Goal: Task Accomplishment & Management: Use online tool/utility

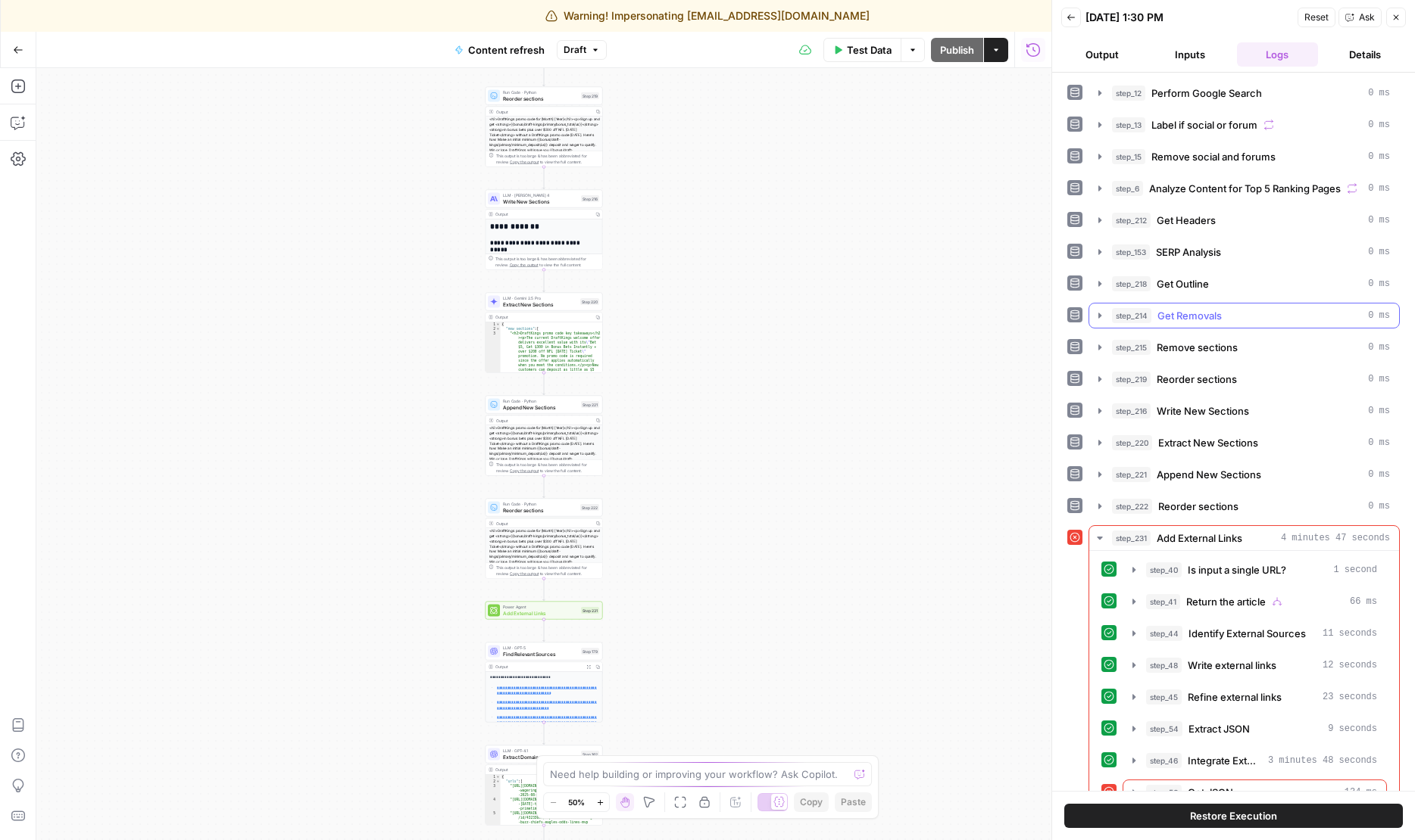
scroll to position [29, 0]
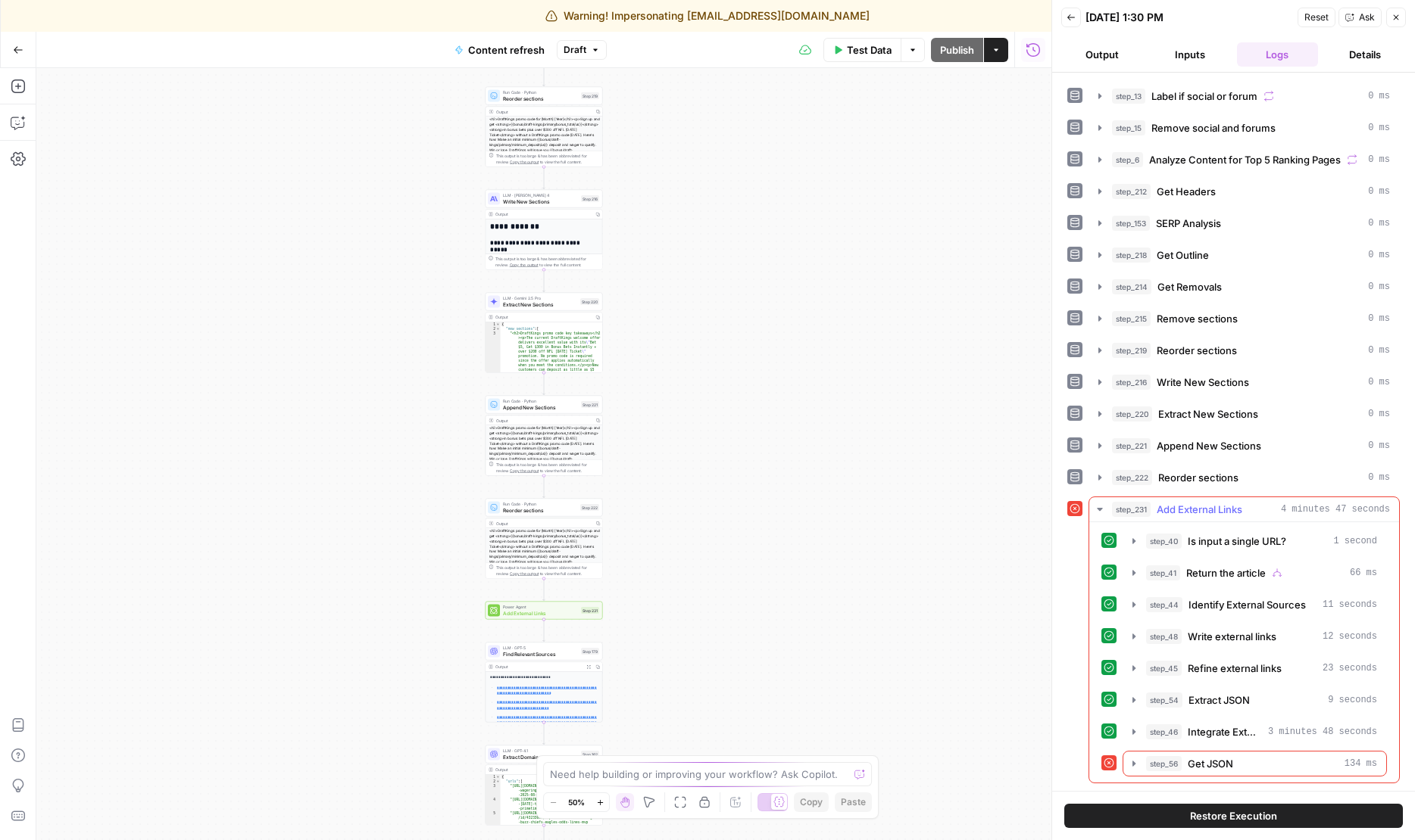
click at [1192, 765] on span "Get JSON" at bounding box center [1209, 764] width 45 height 15
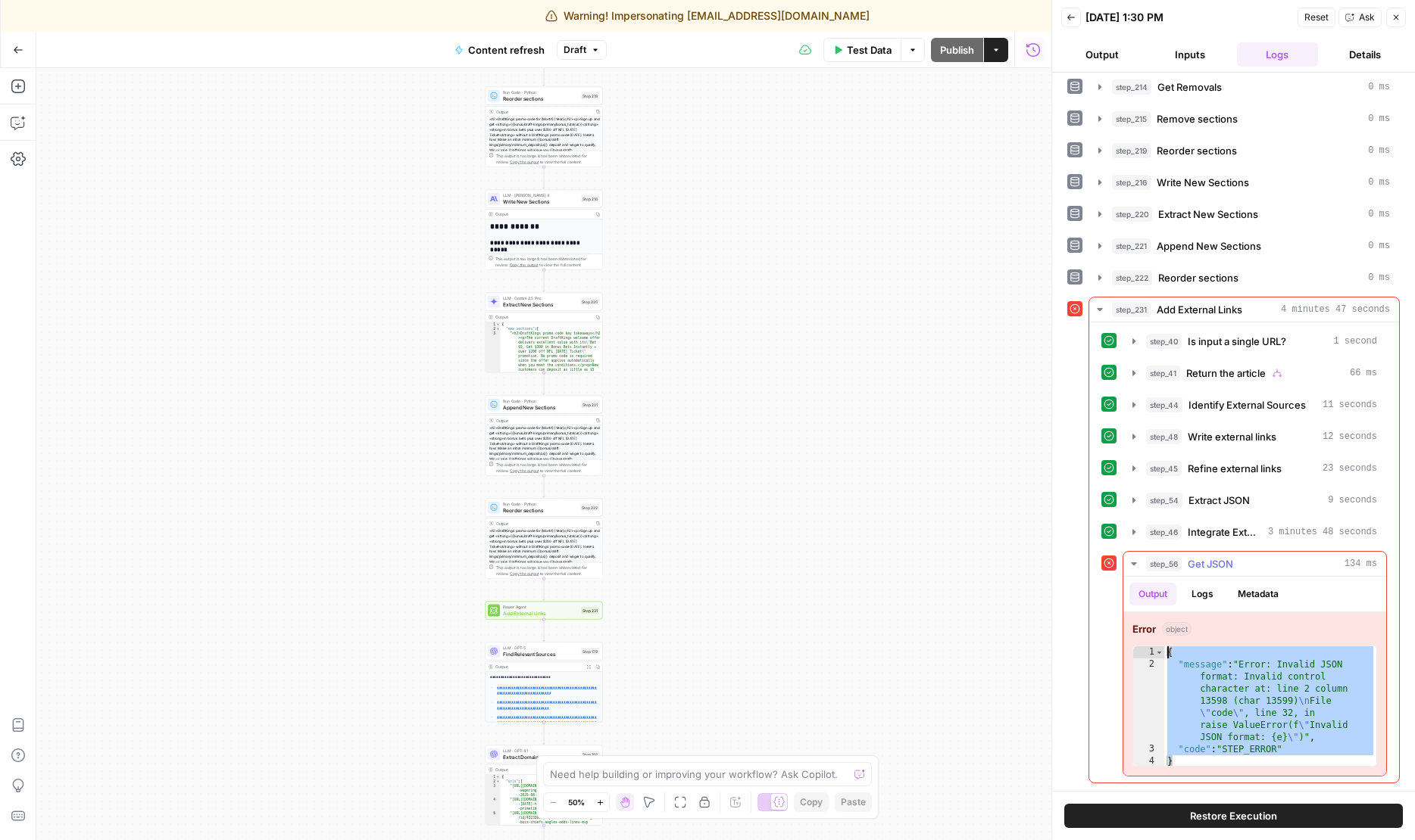
drag, startPoint x: 1299, startPoint y: 758, endPoint x: 1151, endPoint y: 634, distance: 193.1
click at [1151, 634] on div "Error object * 1 2 3 4 { "message" : "Error: Invalid JSON format: Invalid contr…" at bounding box center [1255, 693] width 263 height 163
type textarea "**********"
click at [1191, 527] on span "Integrate External Links" at bounding box center [1224, 532] width 74 height 15
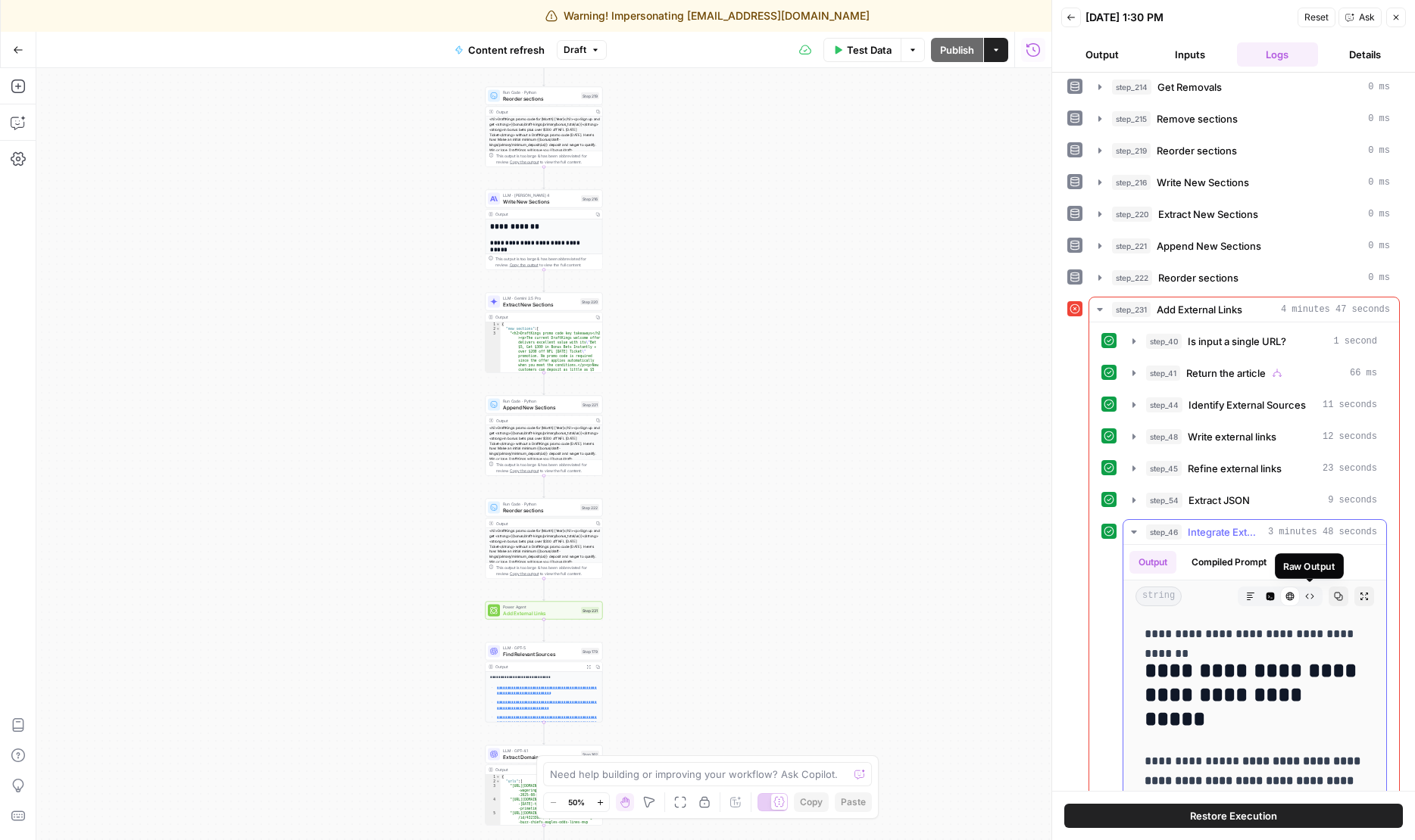
click at [1309, 590] on button "Raw Output" at bounding box center [1309, 597] width 19 height 19
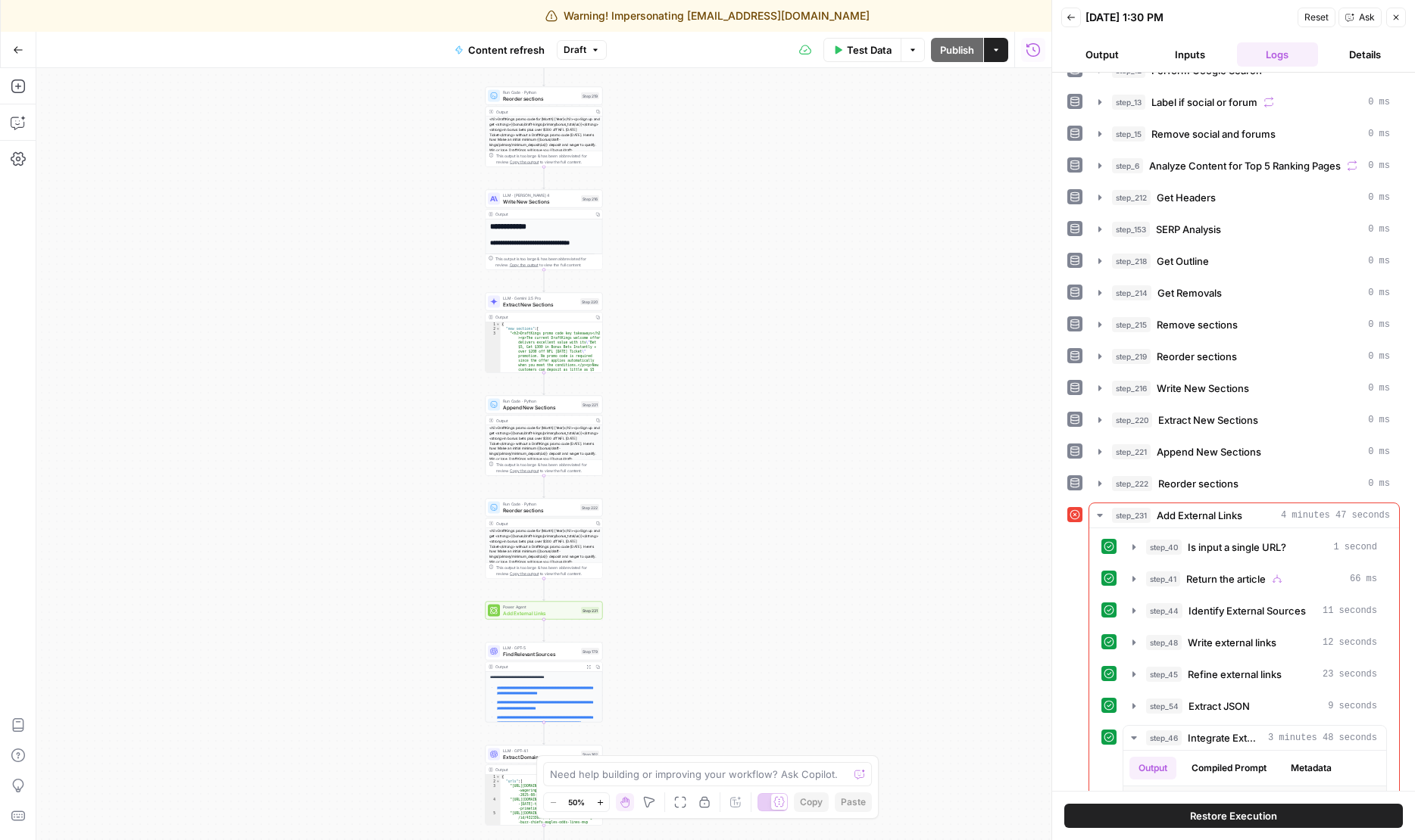
scroll to position [70, 0]
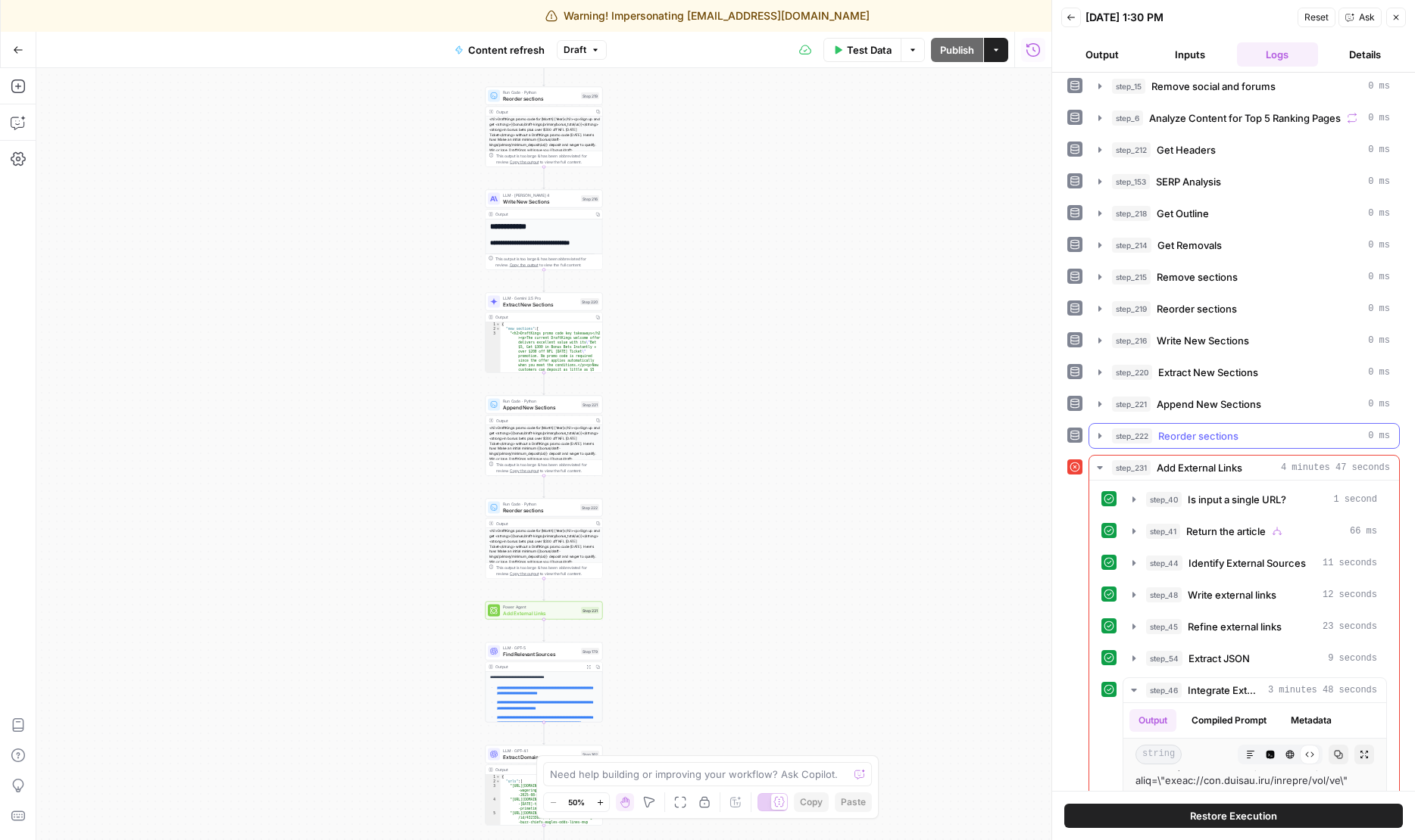
click at [1217, 439] on span "Reorder sections" at bounding box center [1198, 436] width 80 height 15
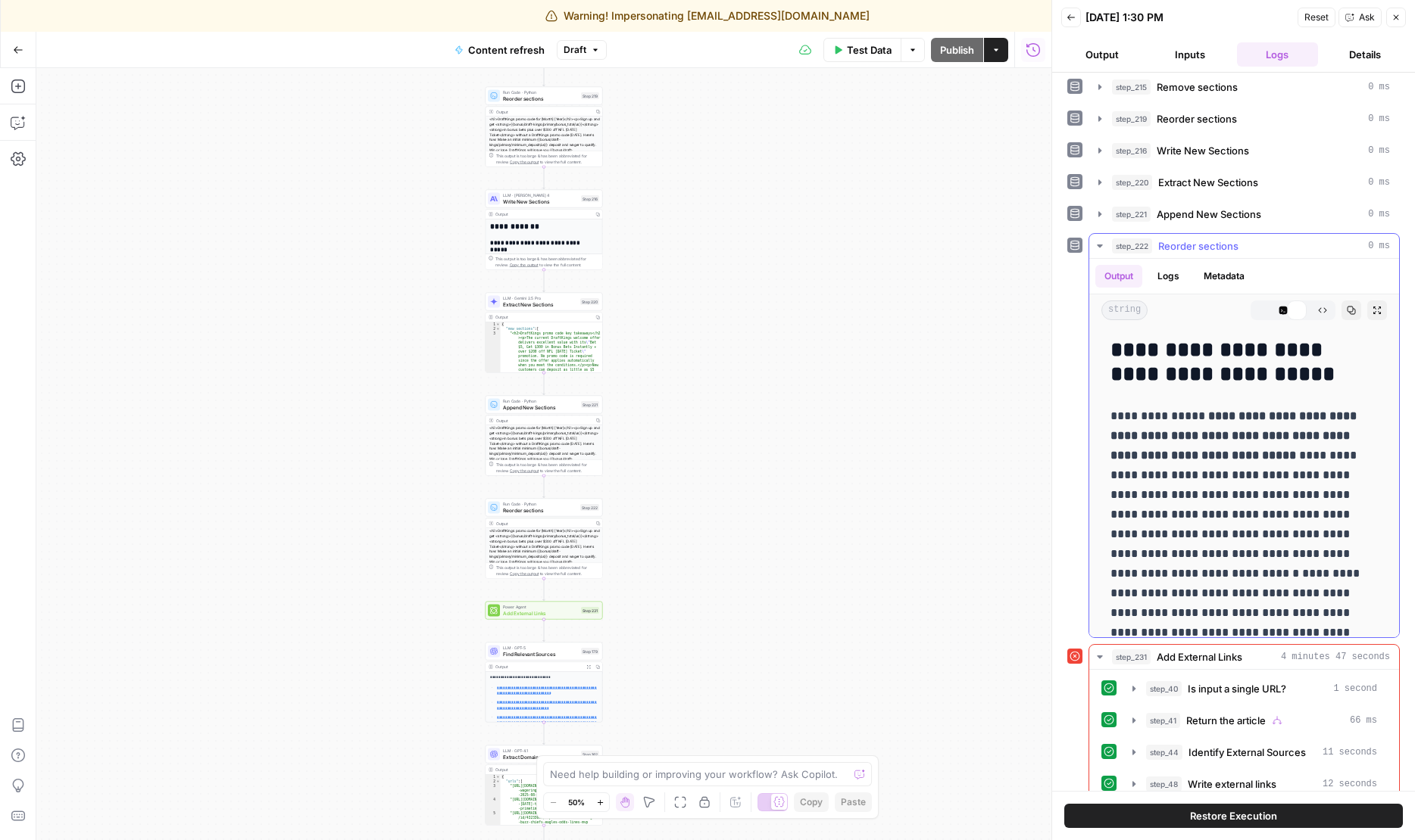
scroll to position [282, 0]
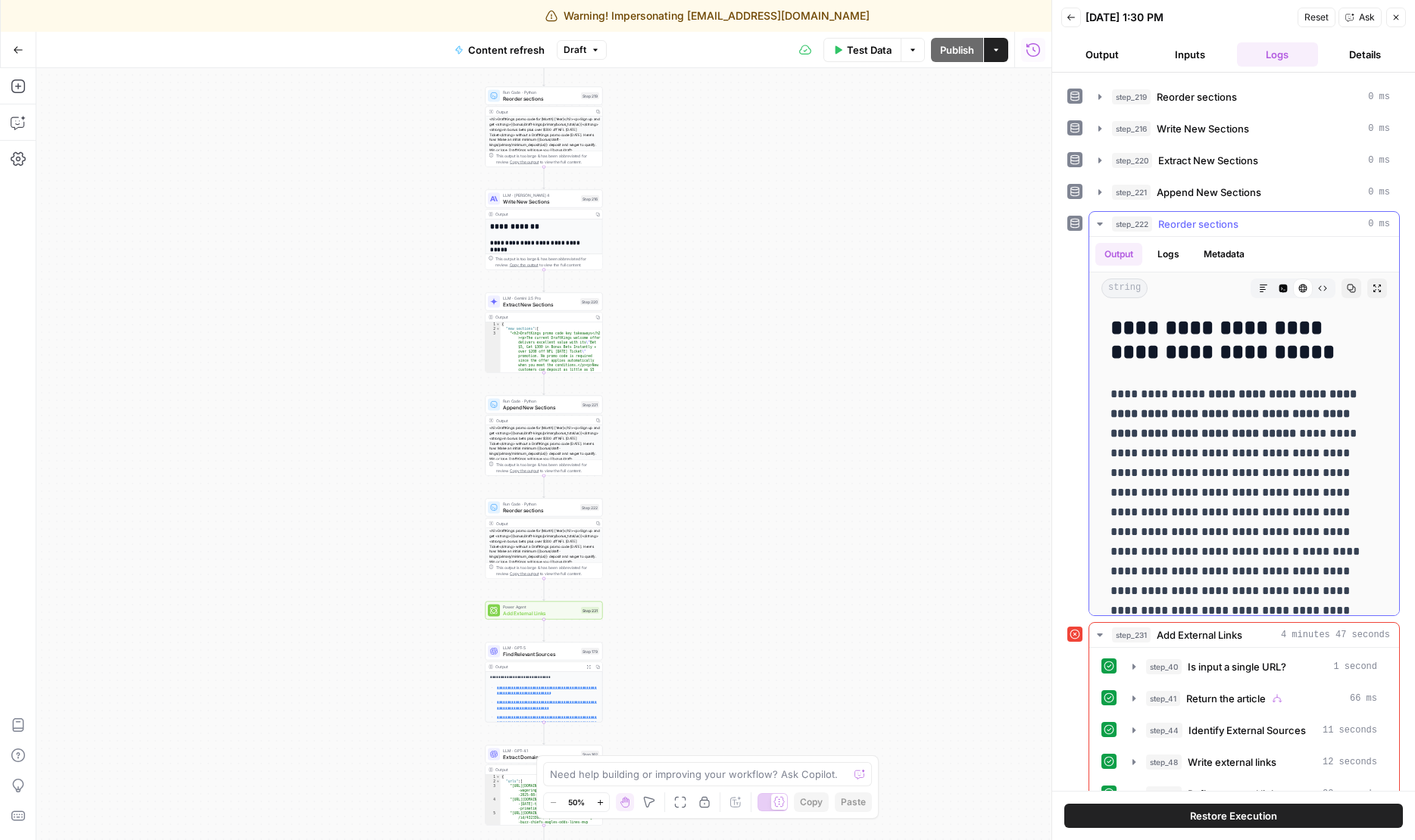
click at [1317, 290] on icon "button" at bounding box center [1321, 288] width 9 height 9
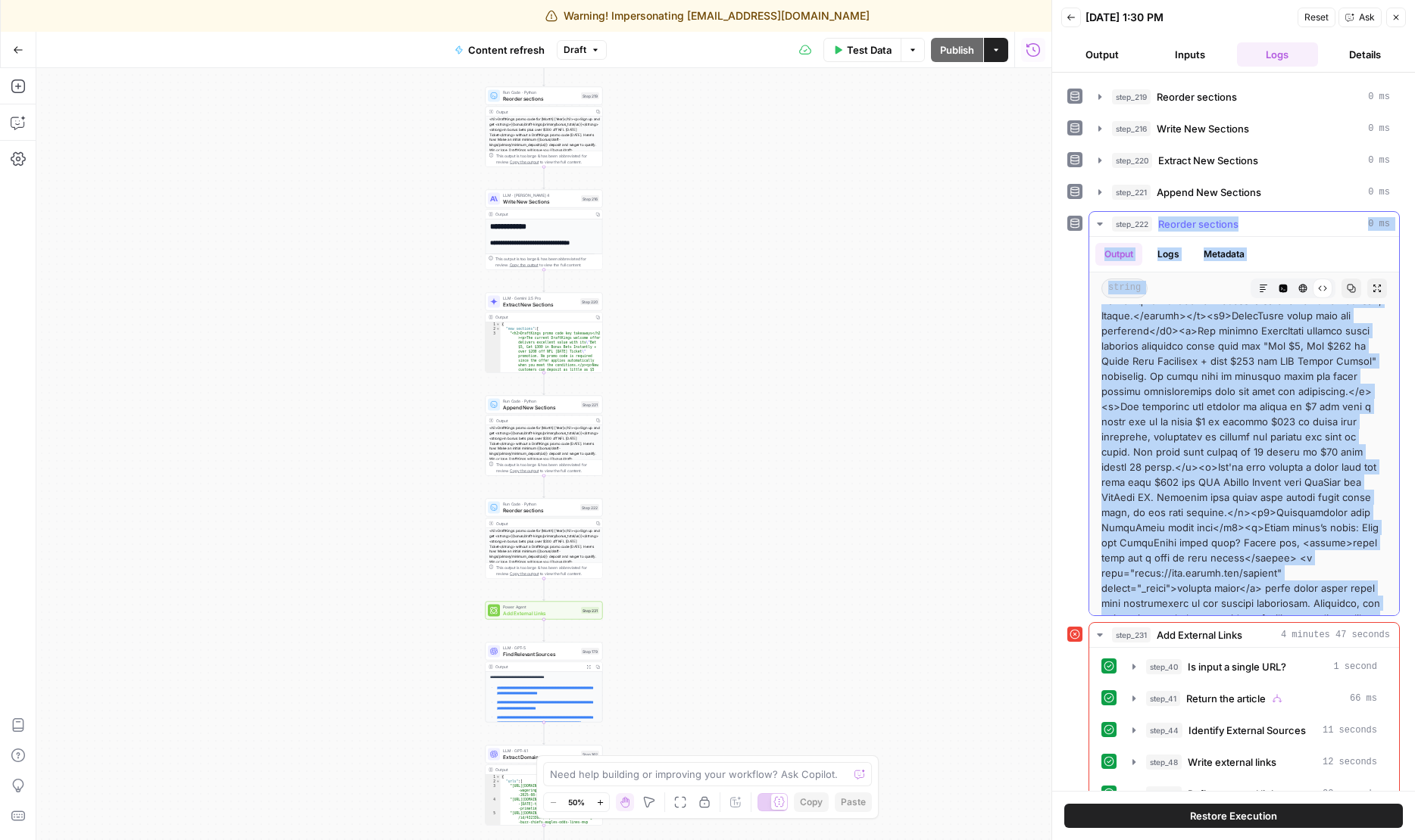
scroll to position [0, 0]
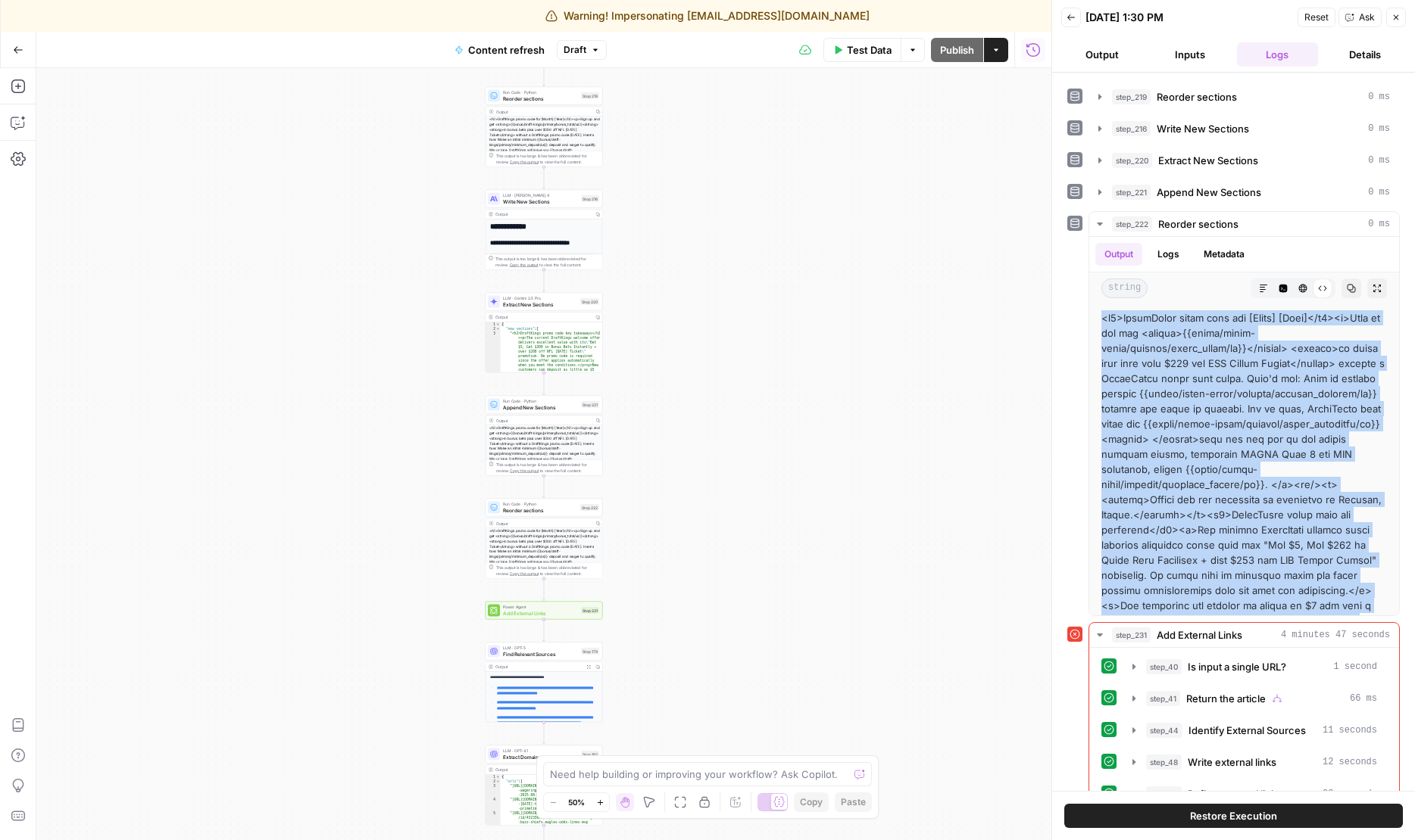
drag, startPoint x: 1316, startPoint y: 600, endPoint x: 1079, endPoint y: 320, distance: 366.8
click at [1079, 320] on div "step_222 Reorder sections 0 ms Output Logs Metadata string Markdown Code Editor…" at bounding box center [1233, 413] width 332 height 405
copy div "<l1>IpsumDolor sitam cons adi [Elits] [Doei]</t7><i>Utla et dol mag <aliqua>{{e…"
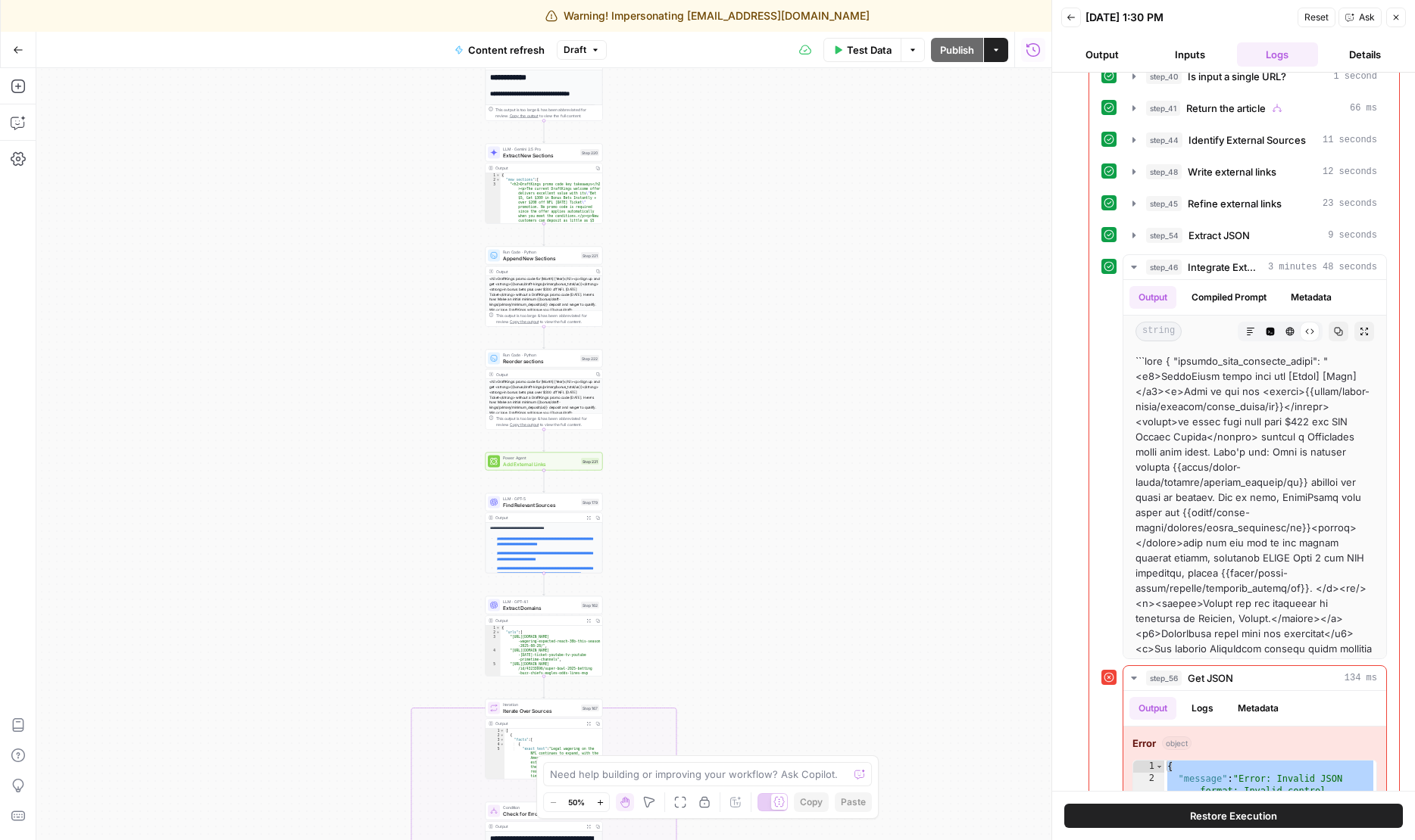
drag, startPoint x: 753, startPoint y: 616, endPoint x: 752, endPoint y: 465, distance: 151.0
click at [753, 465] on div "true false true false true false Workflow Input Settings Inputs Google Search P…" at bounding box center [544, 455] width 1015 height 772
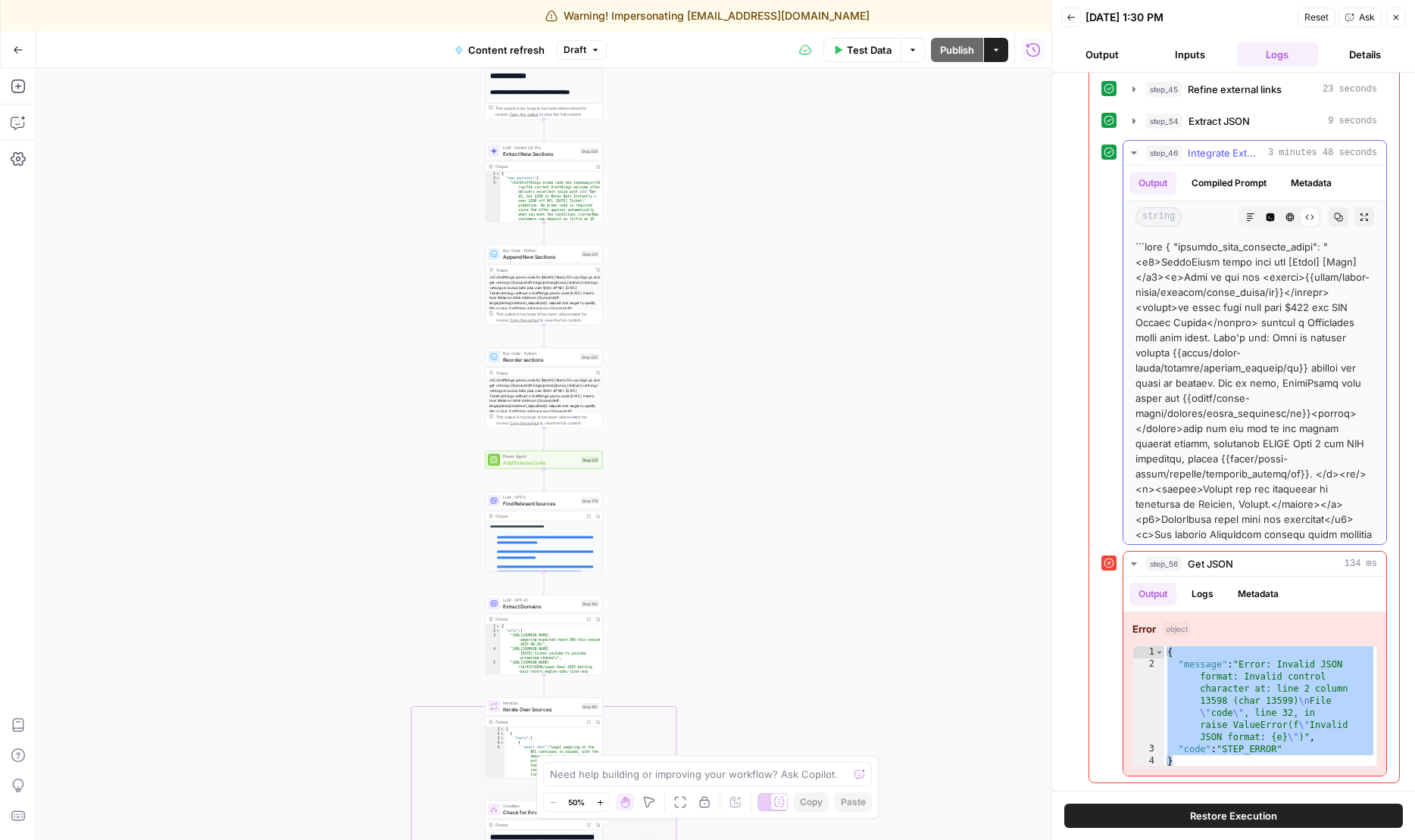
scroll to position [778, 0]
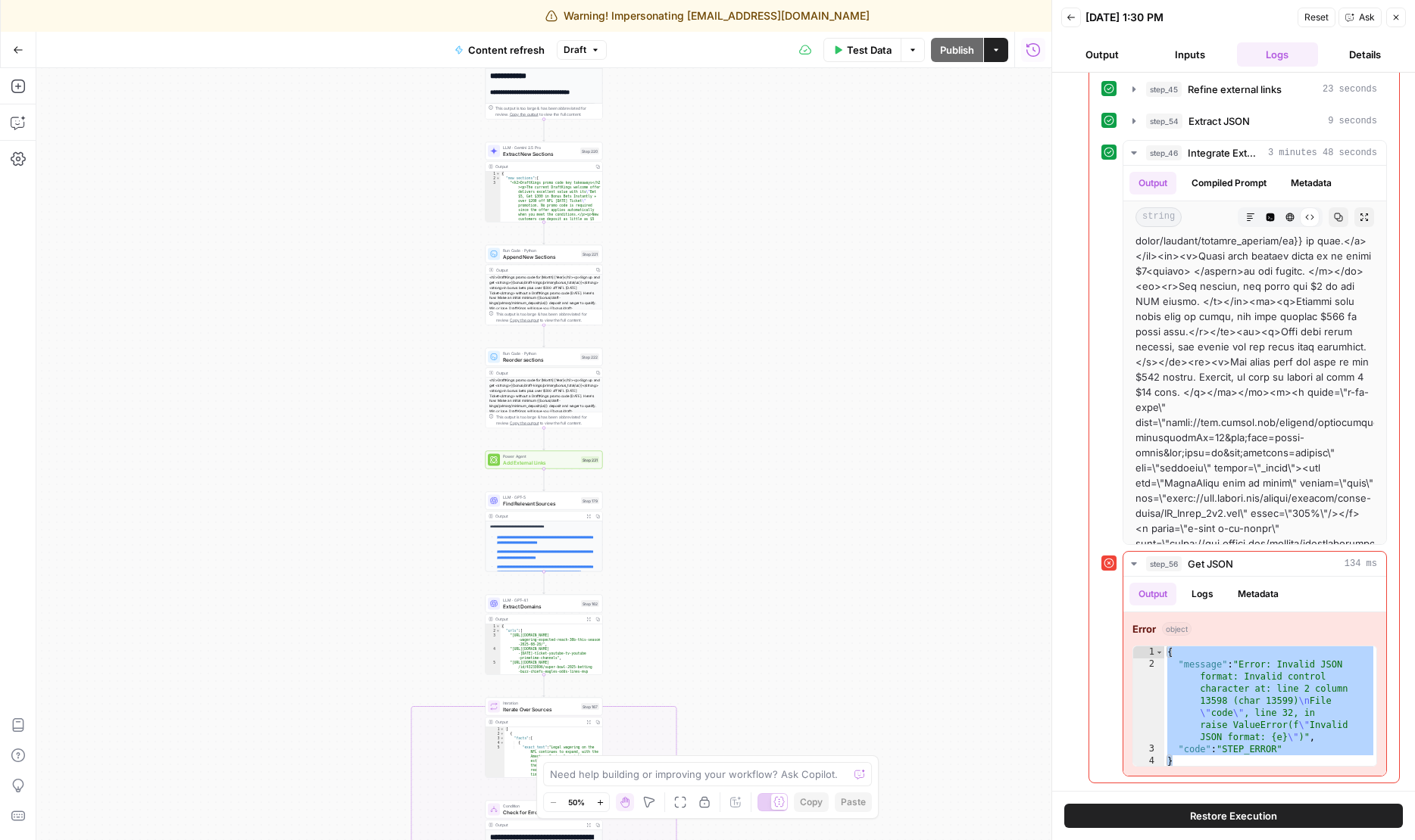
click at [535, 461] on span "Add External Links" at bounding box center [541, 462] width 75 height 8
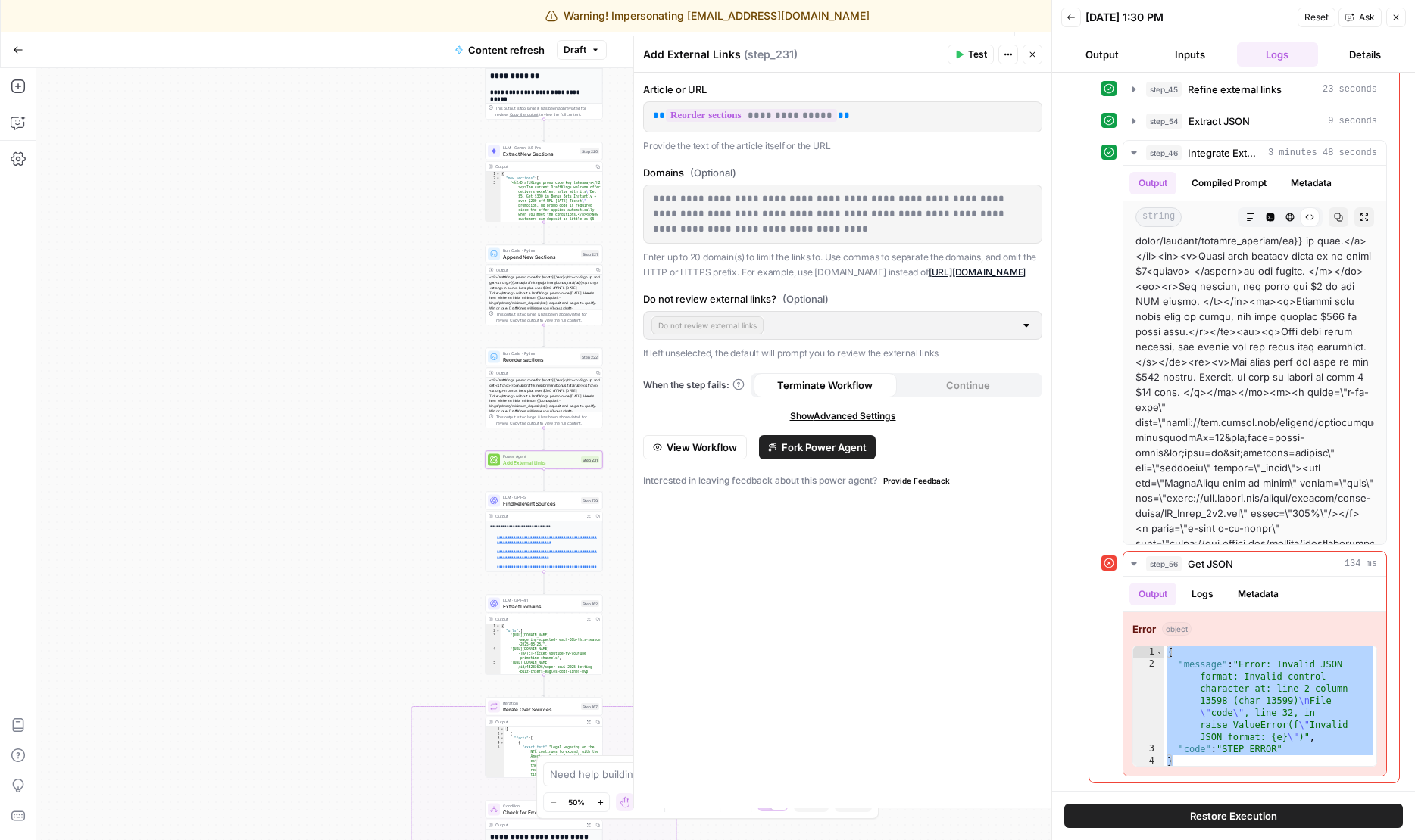
click at [1033, 50] on icon "button" at bounding box center [1032, 54] width 9 height 9
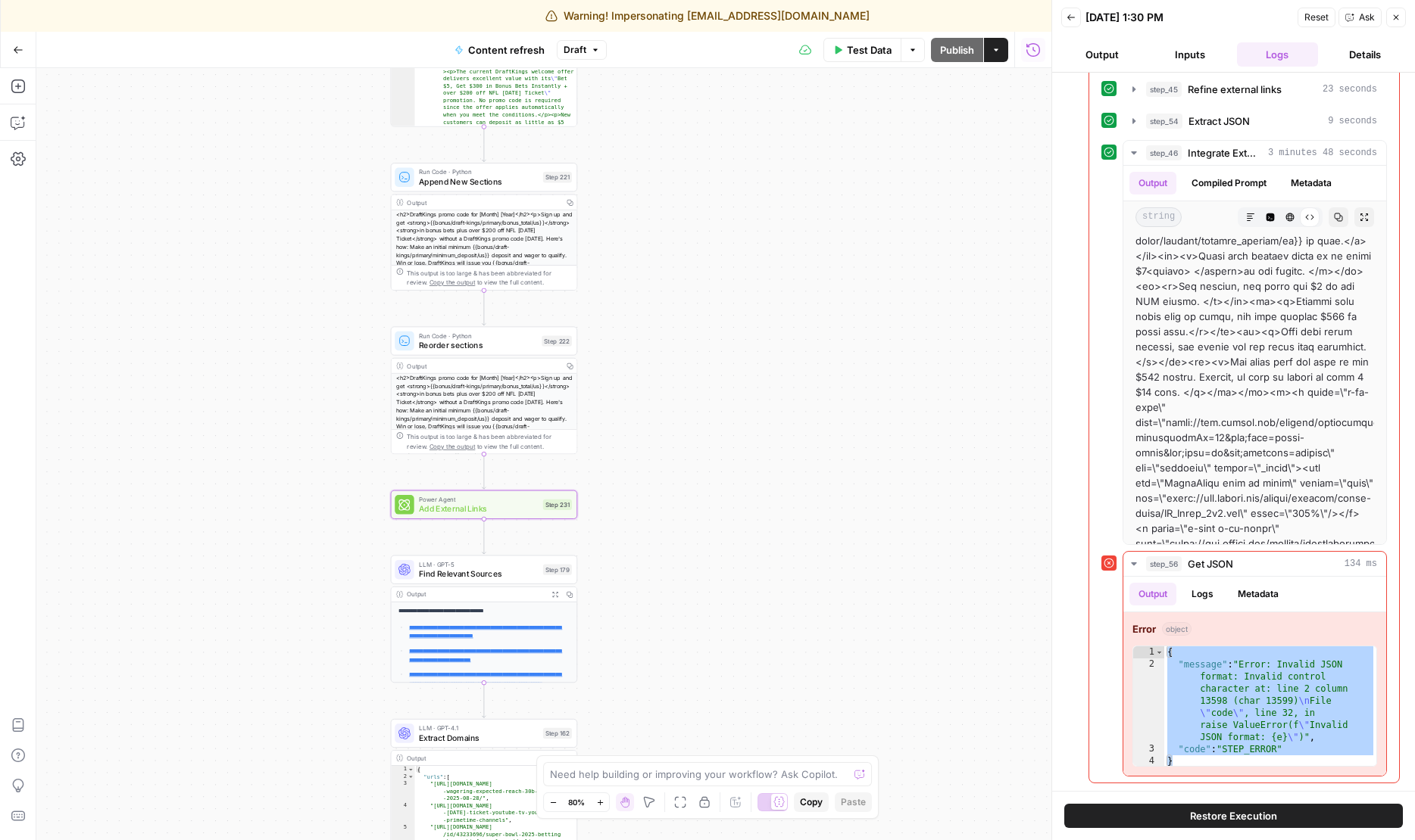
click at [1392, 14] on icon "button" at bounding box center [1395, 16] width 9 height 9
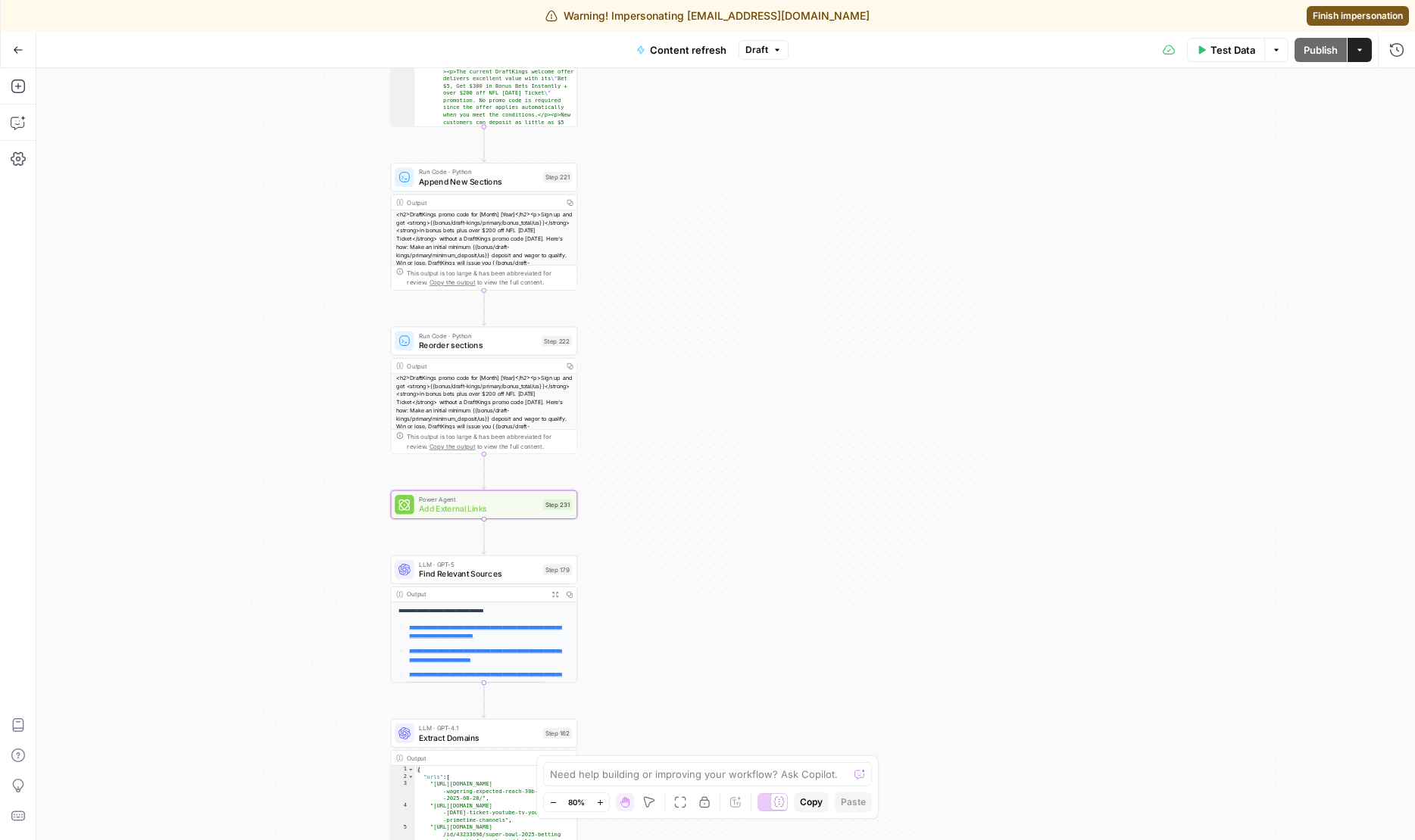
click at [1338, 13] on span "Finish impersonation" at bounding box center [1357, 15] width 90 height 14
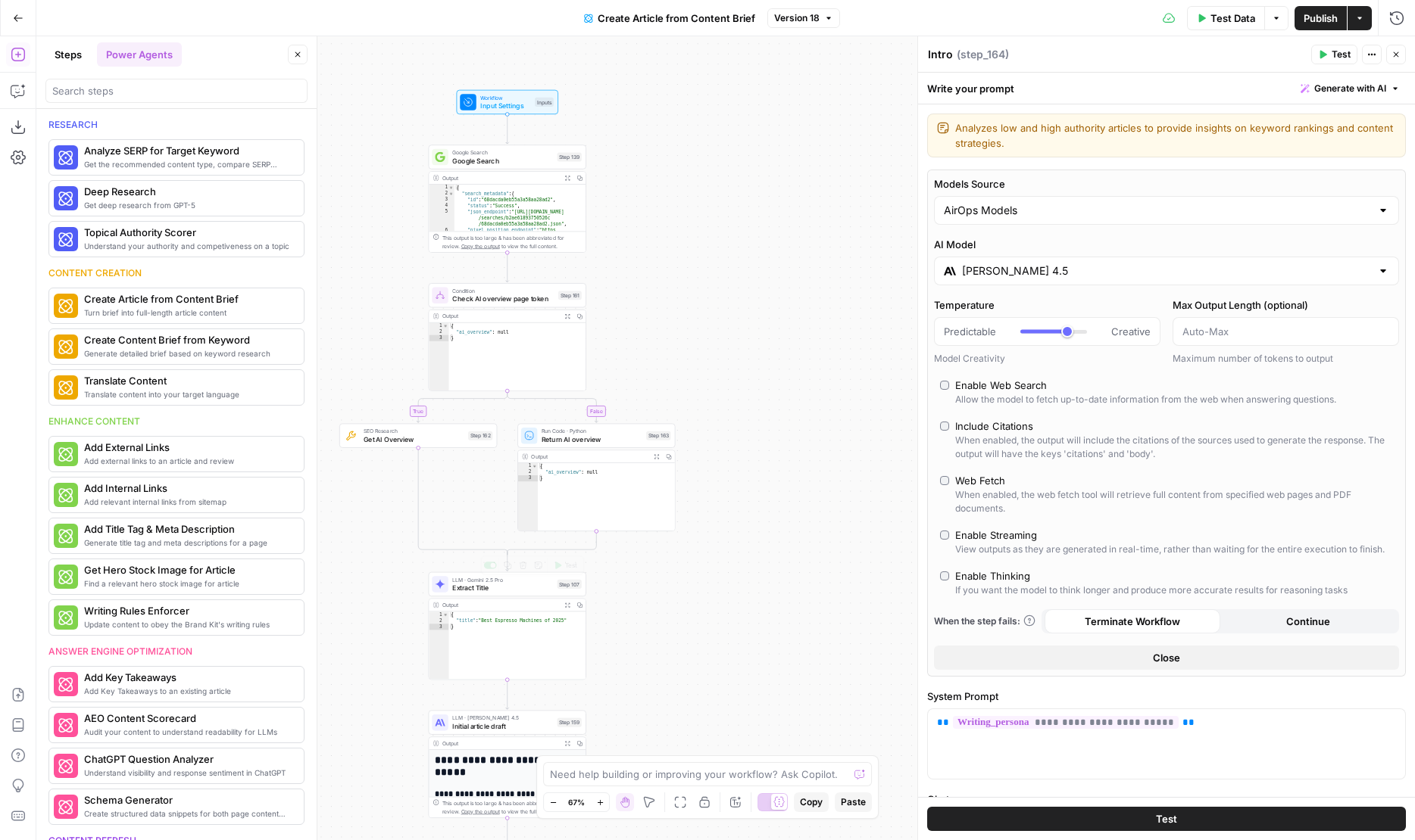
drag, startPoint x: 633, startPoint y: 656, endPoint x: 656, endPoint y: 544, distance: 114.3
click at [656, 545] on div "true false Workflow Input Settings Inputs Google Search Google Search Step 139 …" at bounding box center [725, 438] width 1378 height 804
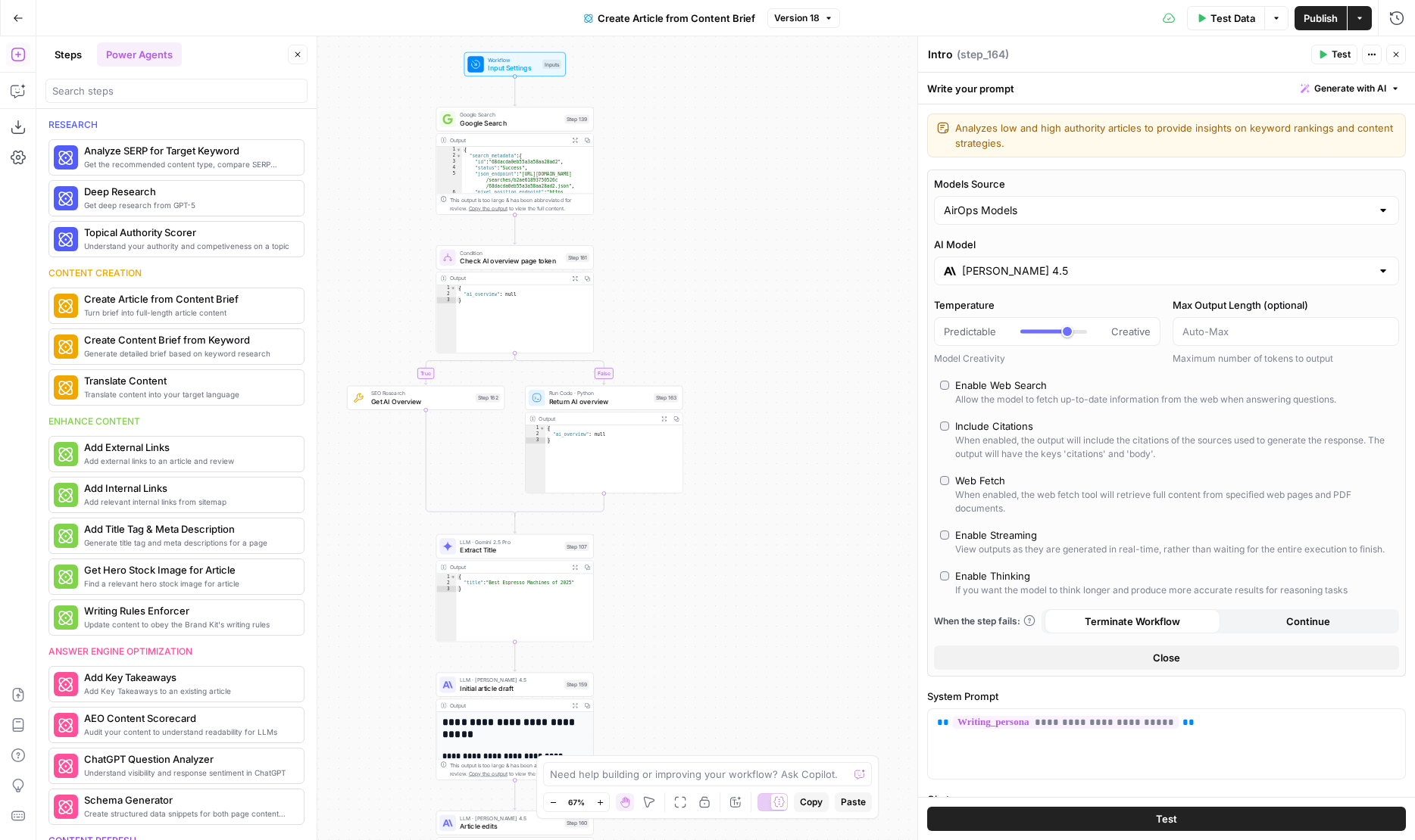
click at [511, 553] on span "Extract Title" at bounding box center [510, 550] width 100 height 10
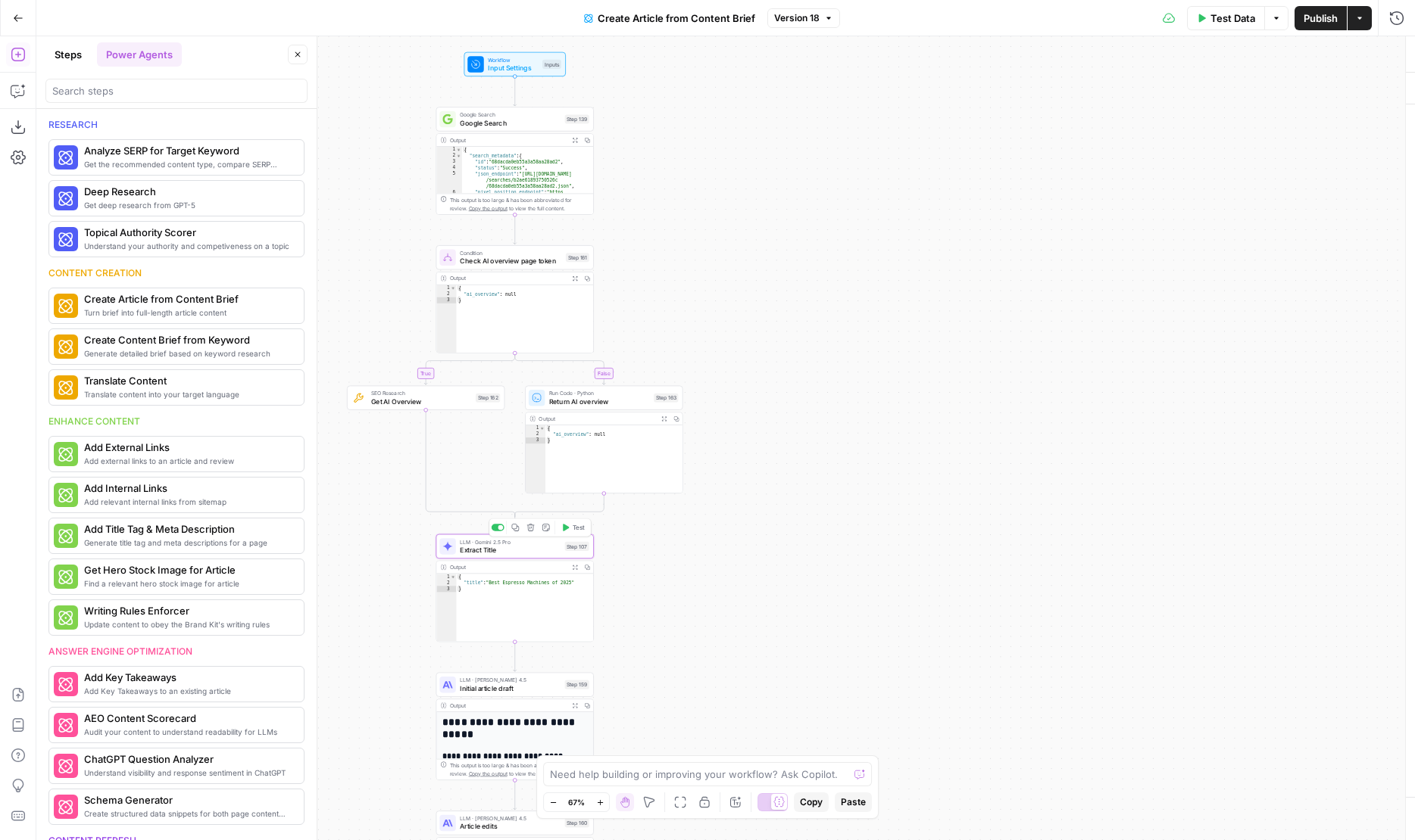
type textarea "Extract Title"
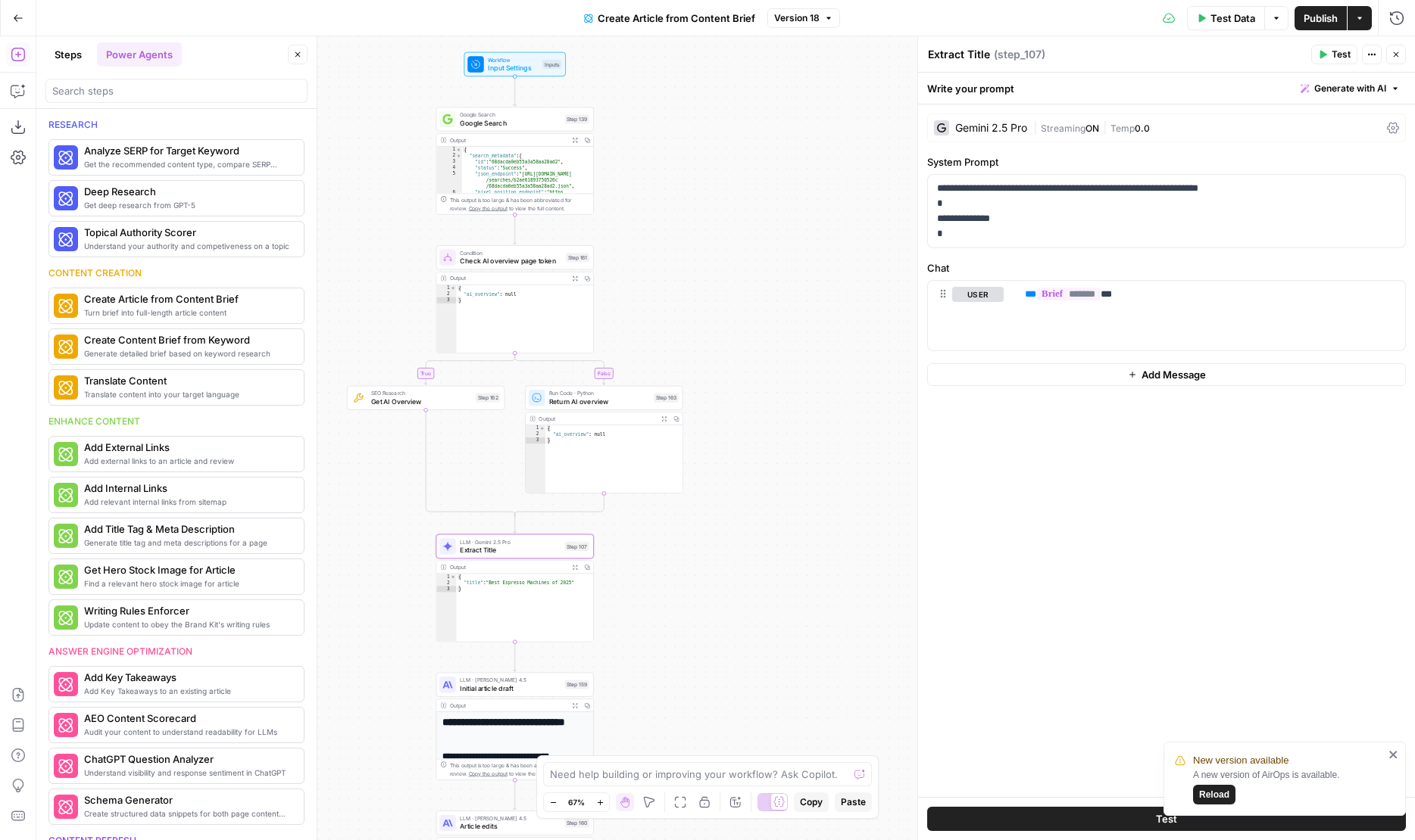
click at [987, 144] on div "**********" at bounding box center [1166, 450] width 496 height 692
click at [982, 131] on div "Gemini 2.5 Pro" at bounding box center [991, 127] width 71 height 11
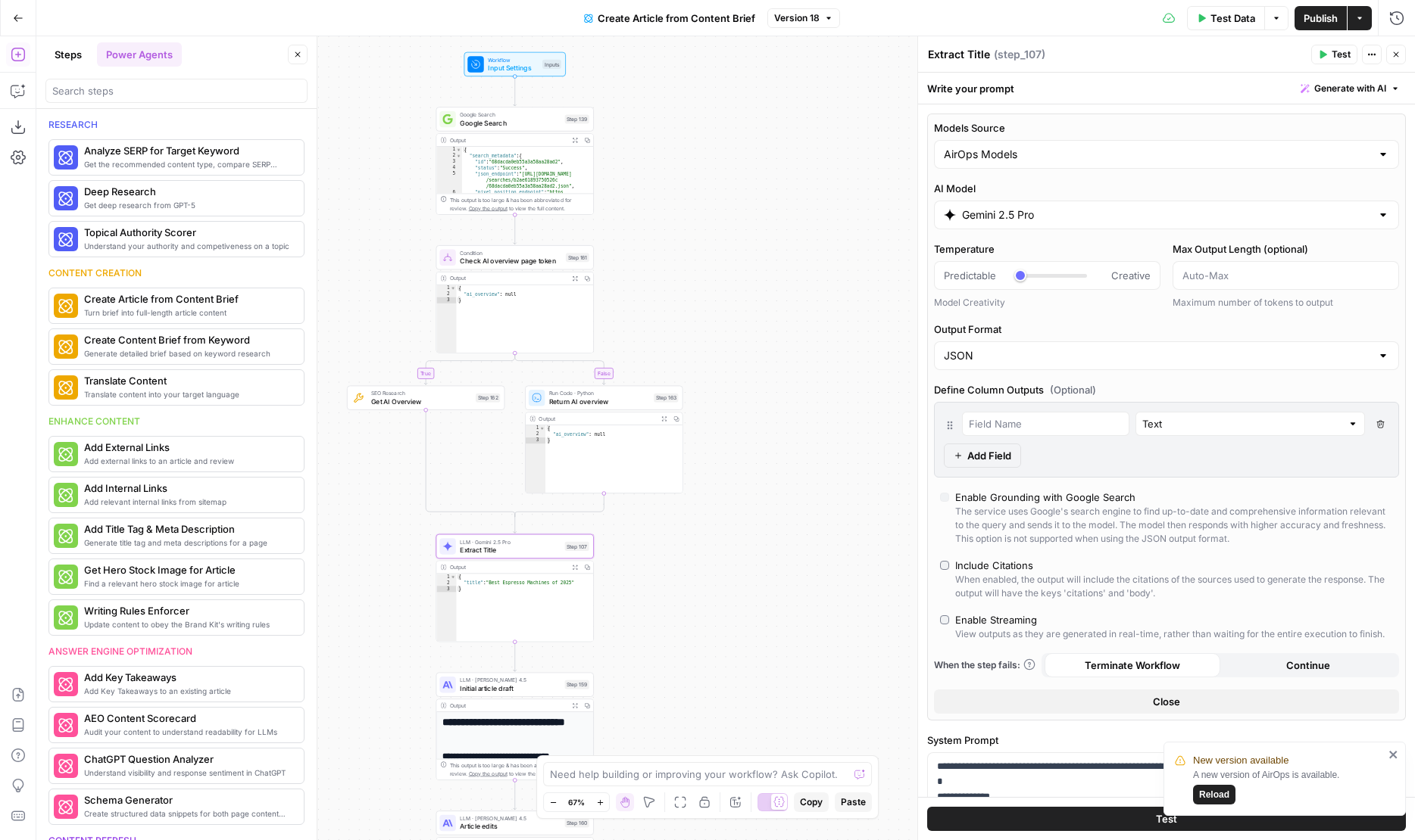
click at [1040, 209] on input "Gemini 2.5 Pro" at bounding box center [1166, 215] width 409 height 15
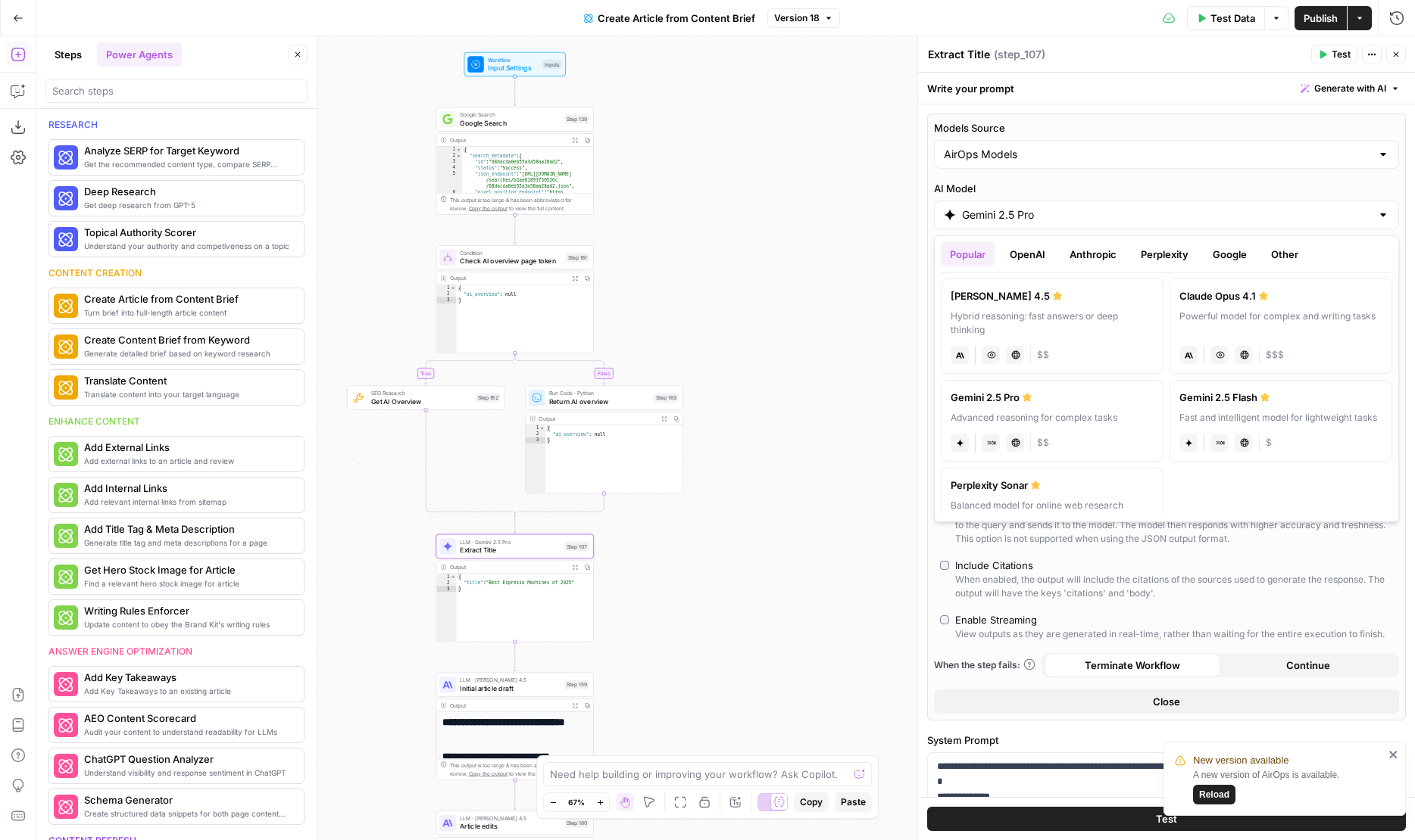
scroll to position [230, 0]
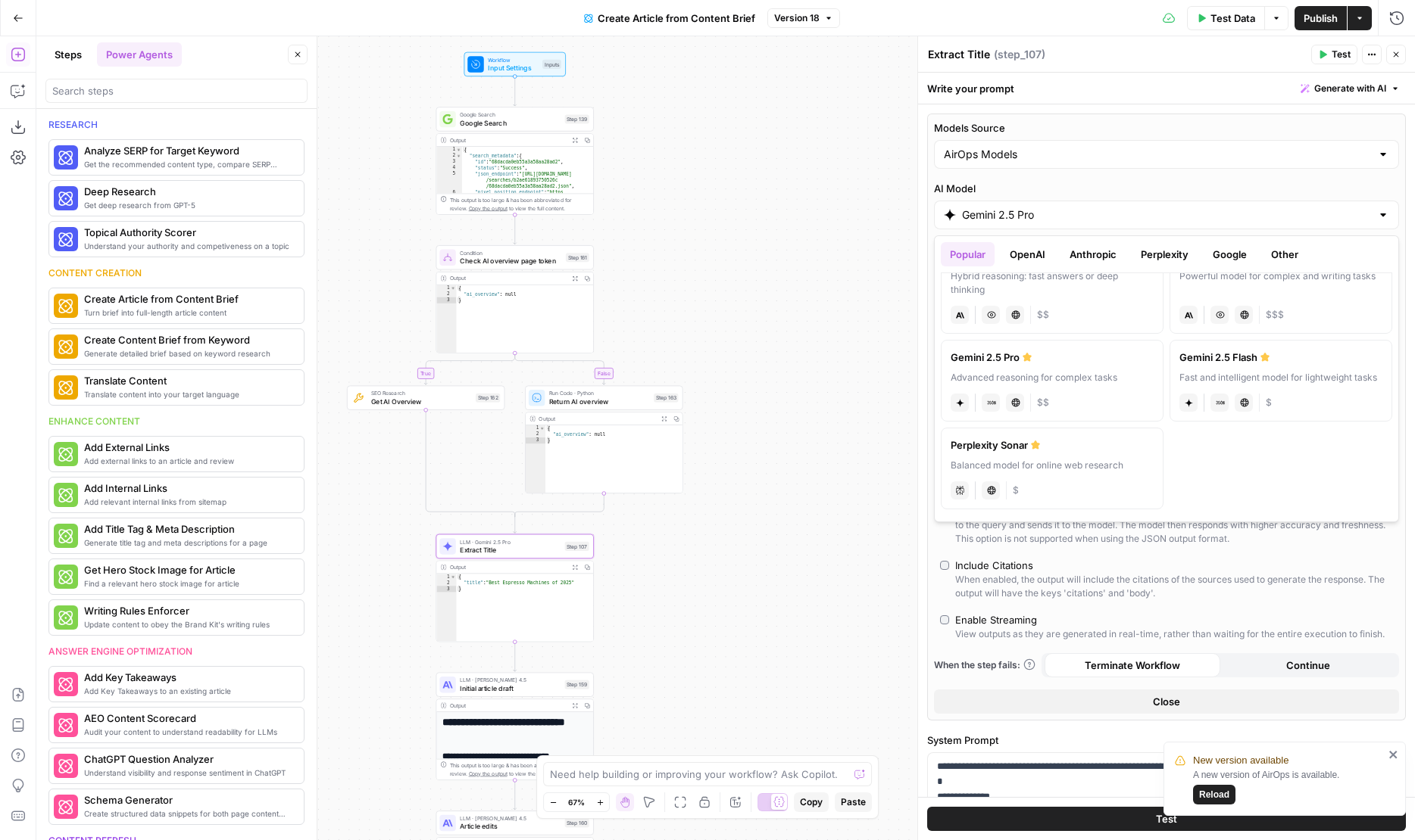
click at [1040, 242] on button "OpenAI" at bounding box center [1028, 254] width 54 height 24
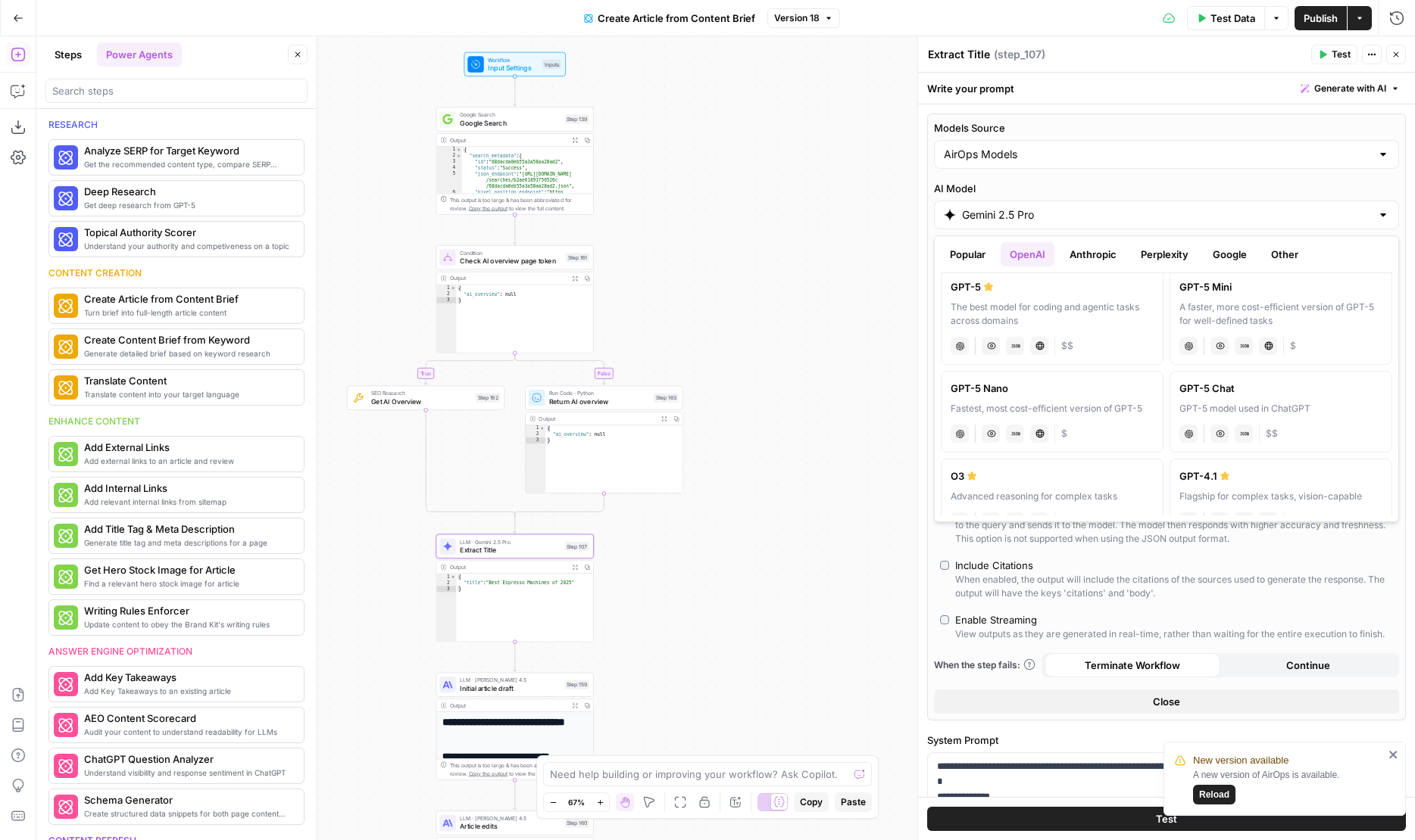
scroll to position [13, 0]
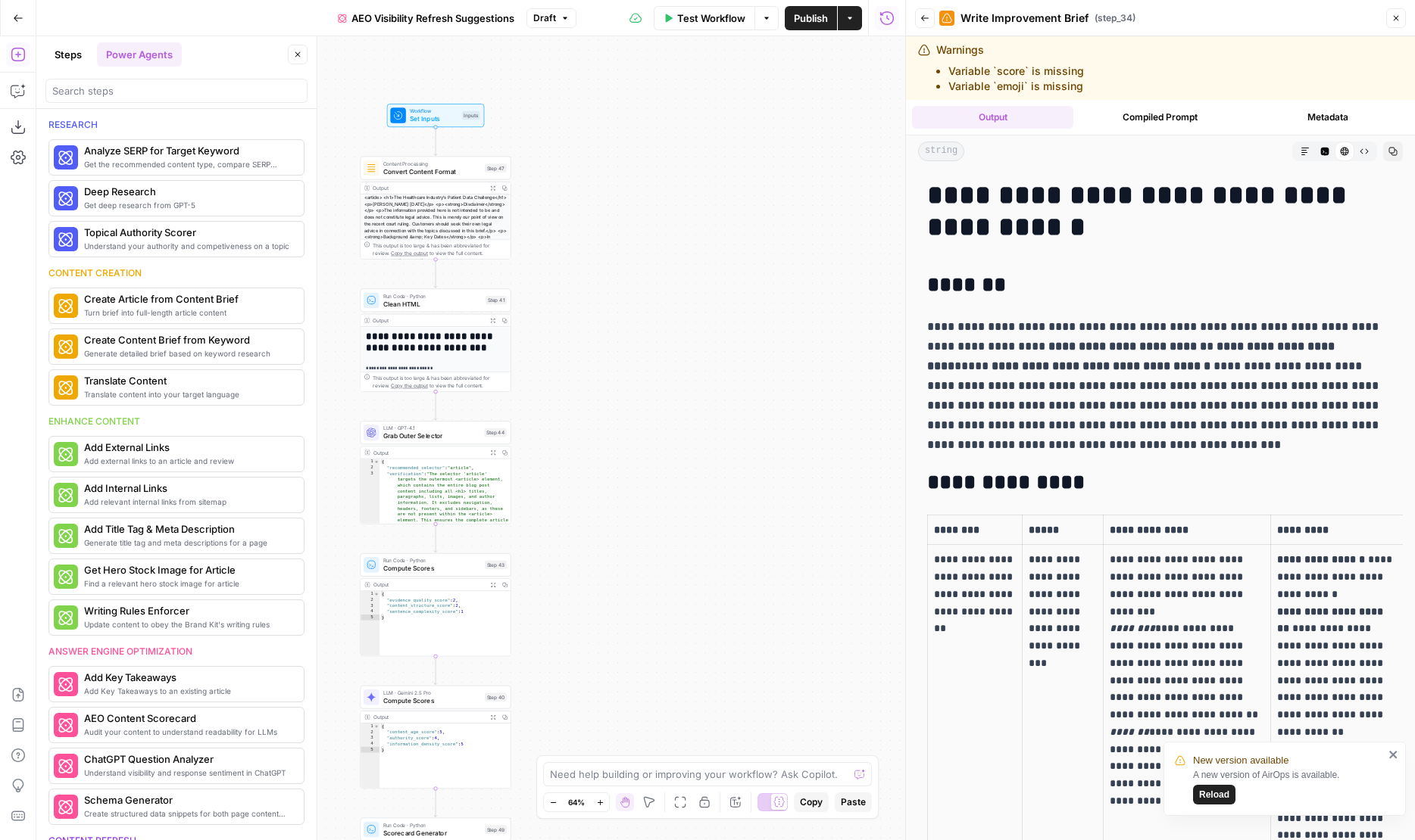
scroll to position [4899, 0]
